Goal: Task Accomplishment & Management: Use online tool/utility

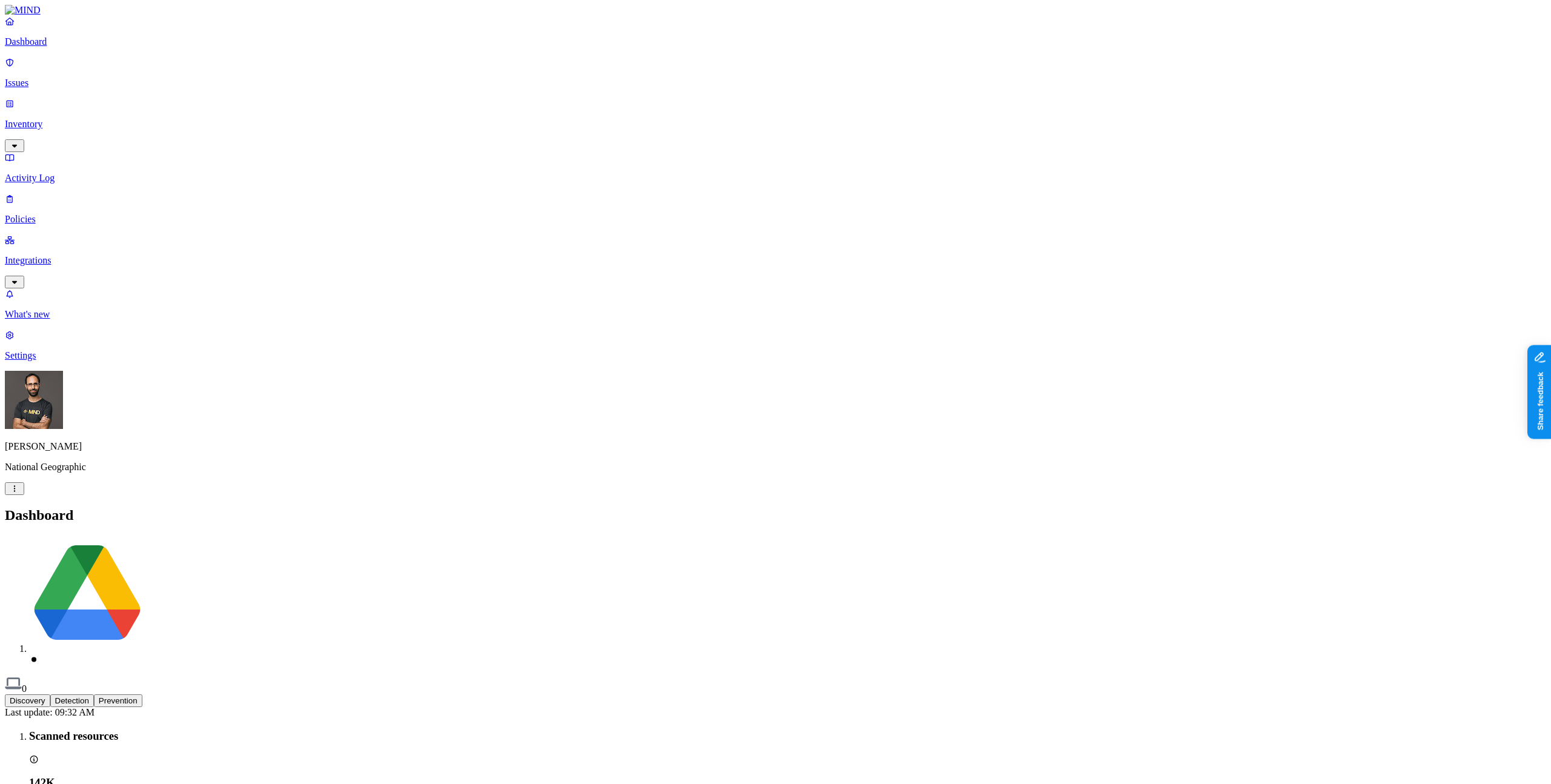
click at [95, 118] on p "Inventory" at bounding box center [776, 124] width 1541 height 11
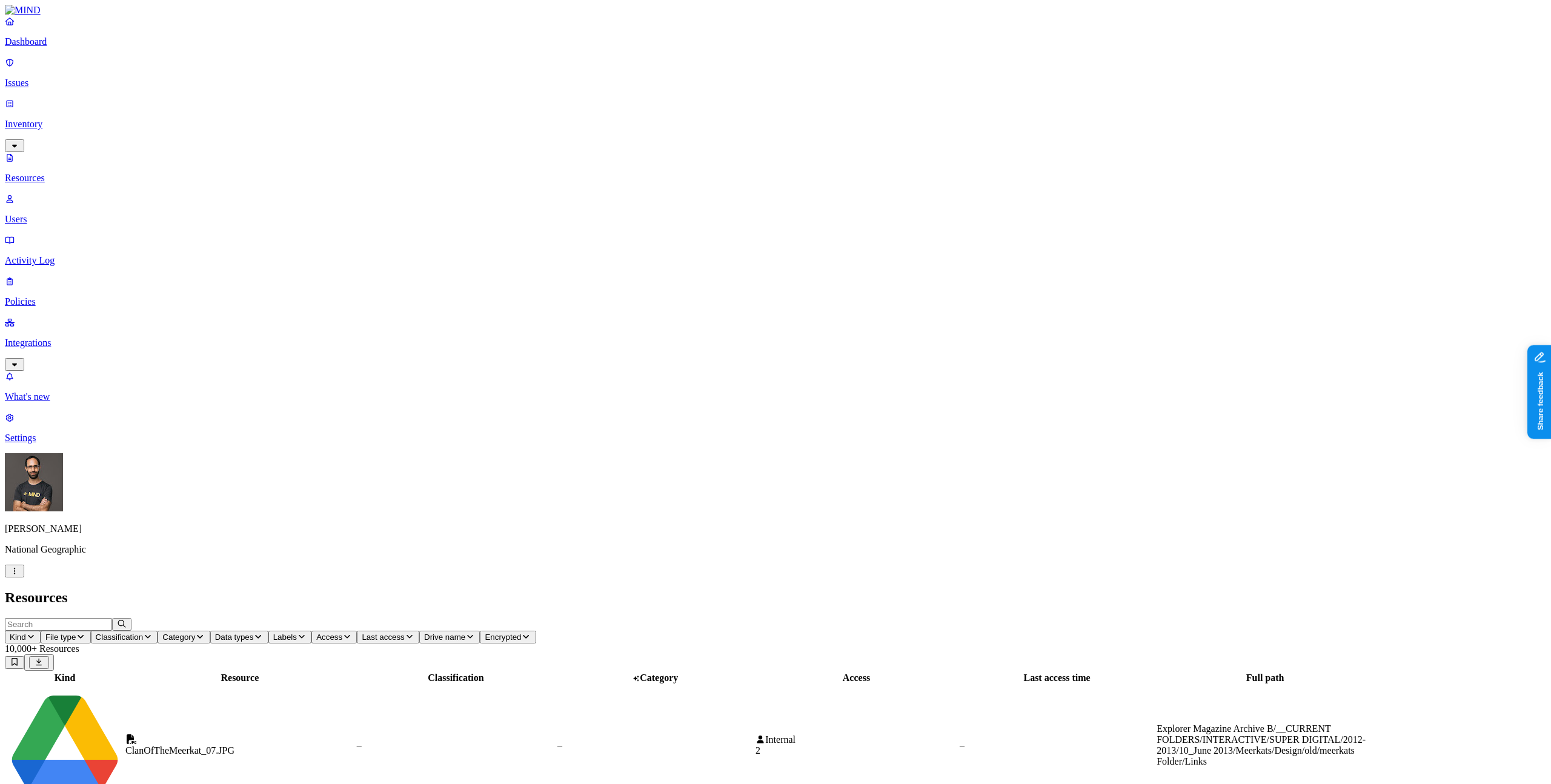
click at [68, 338] on p "Integrations" at bounding box center [776, 343] width 1541 height 11
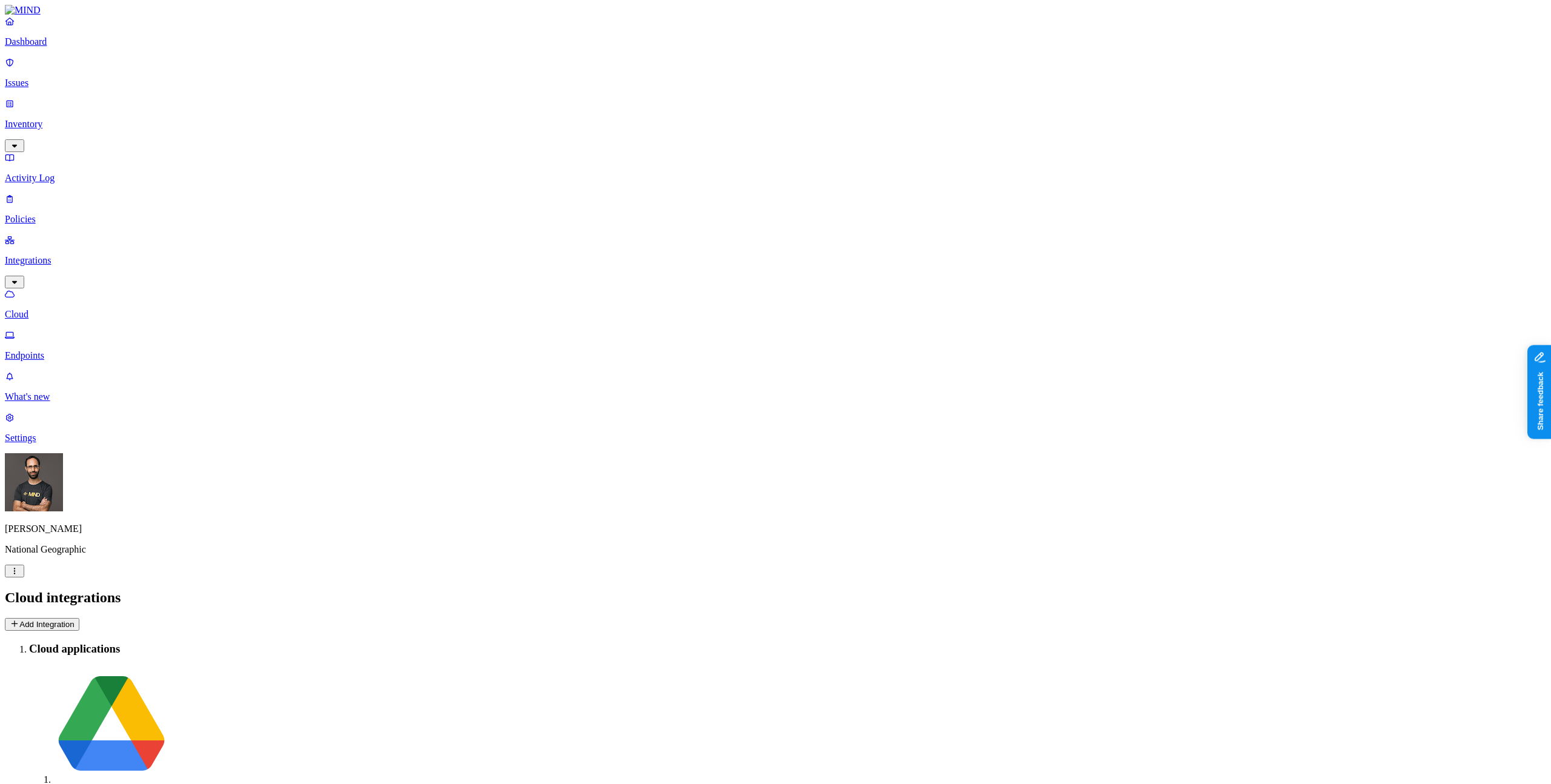
click at [79, 618] on button "Add Integration" at bounding box center [42, 624] width 75 height 13
click at [118, 771] on html "Dashboard Issues Inventory Activity Log Policies Integrations Cloud Endpoints W…" at bounding box center [776, 430] width 1551 height 859
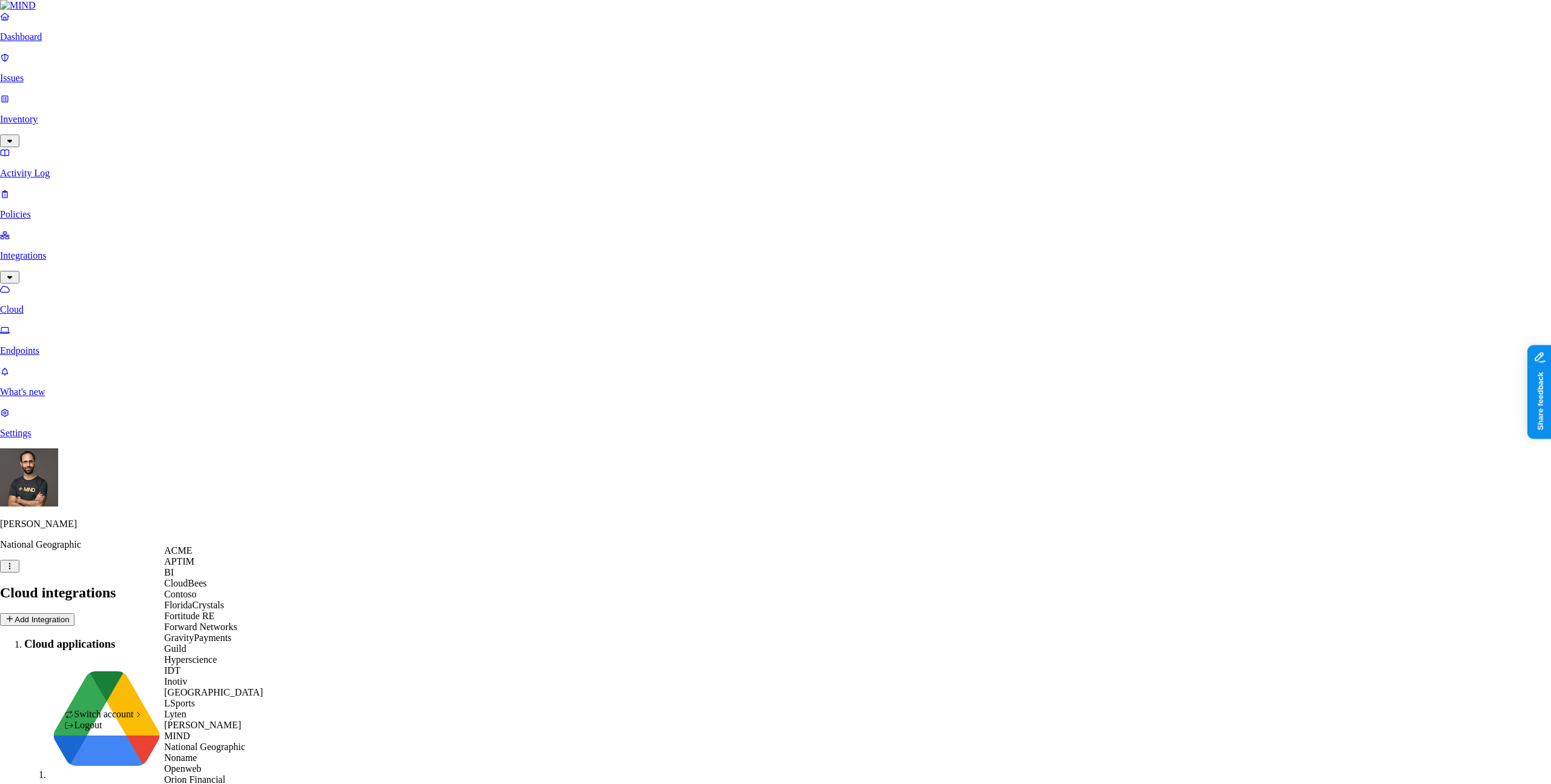
click at [209, 556] on div "ACME" at bounding box center [223, 551] width 118 height 11
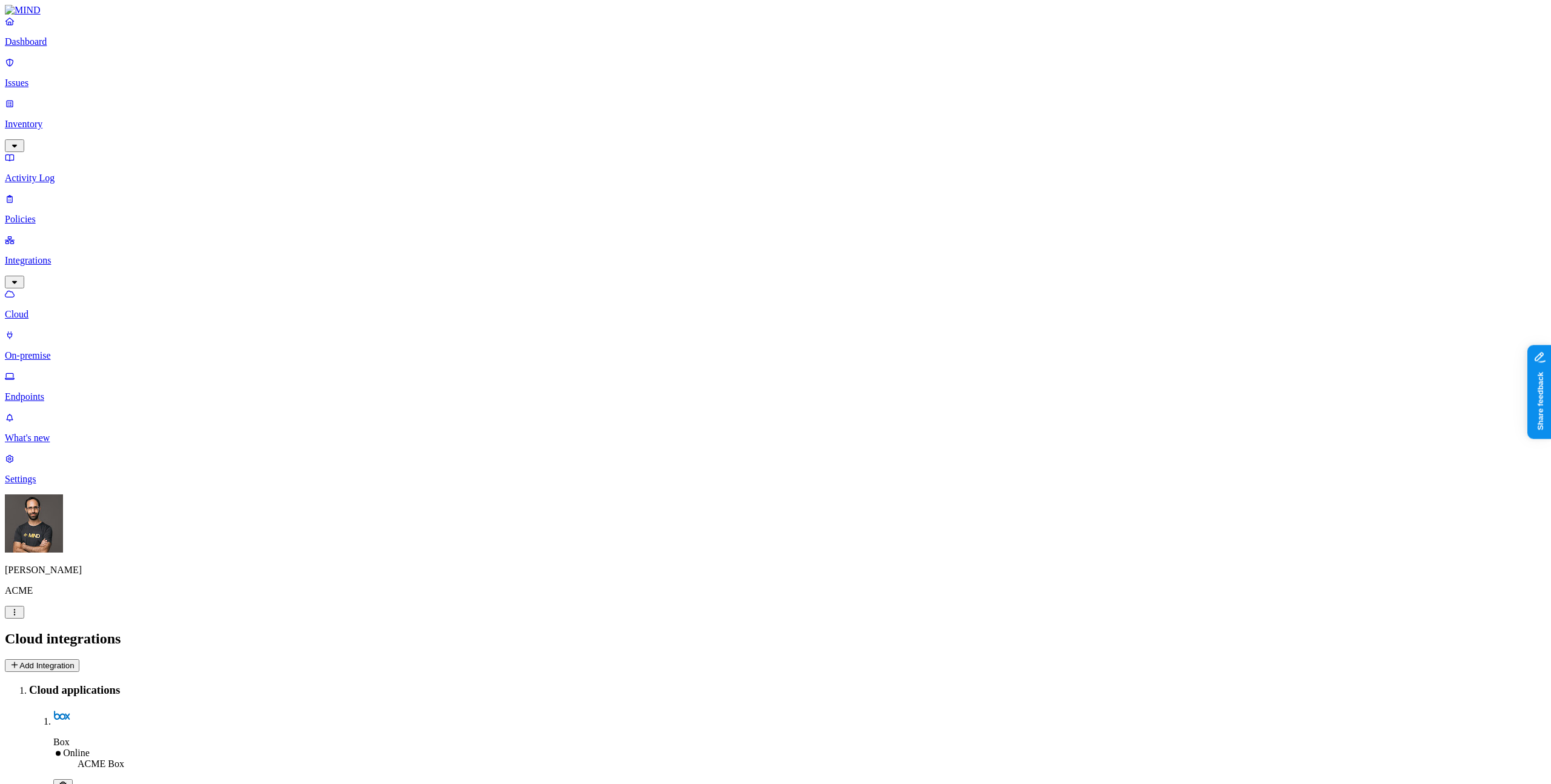
click at [79, 659] on button "Add Integration" at bounding box center [42, 666] width 75 height 13
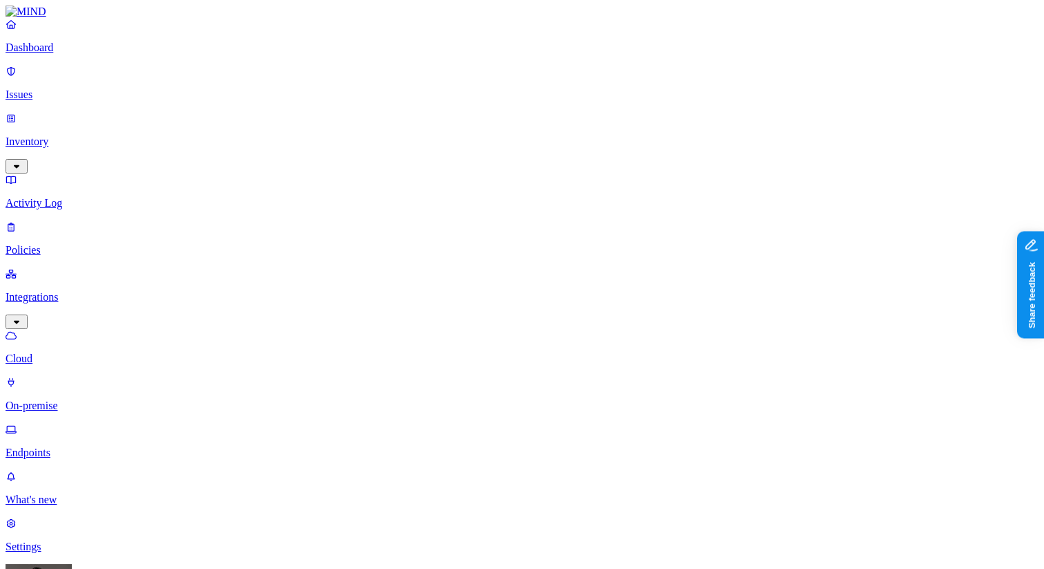
click at [80, 220] on link "Policies" at bounding box center [522, 238] width 1033 height 36
